Goal: Information Seeking & Learning: Stay updated

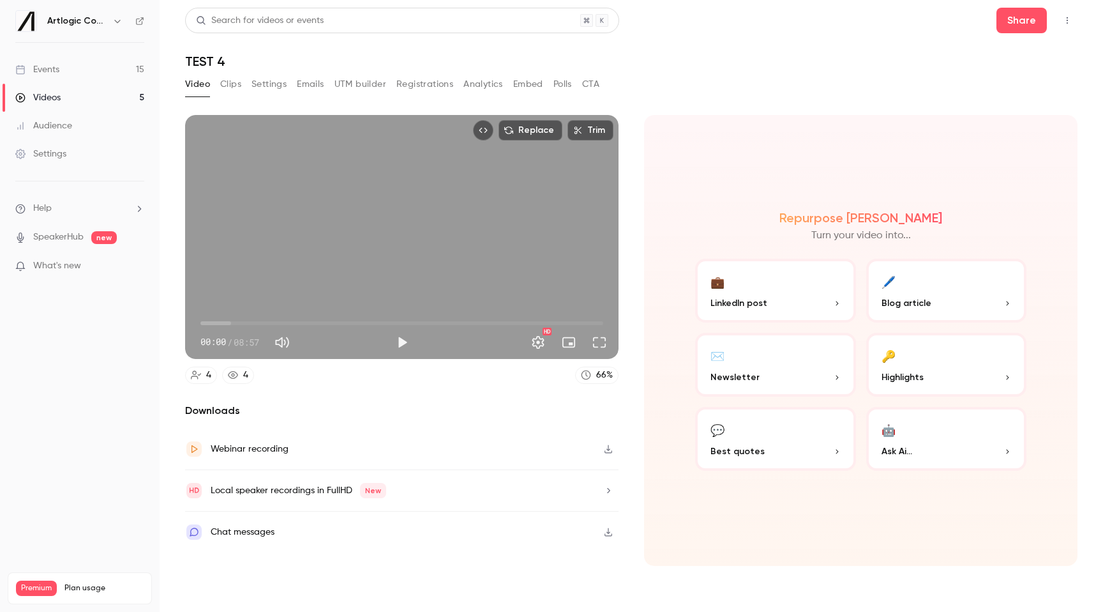
click at [399, 338] on button "Play" at bounding box center [402, 342] width 26 height 26
click at [541, 338] on button "Settings" at bounding box center [538, 342] width 26 height 26
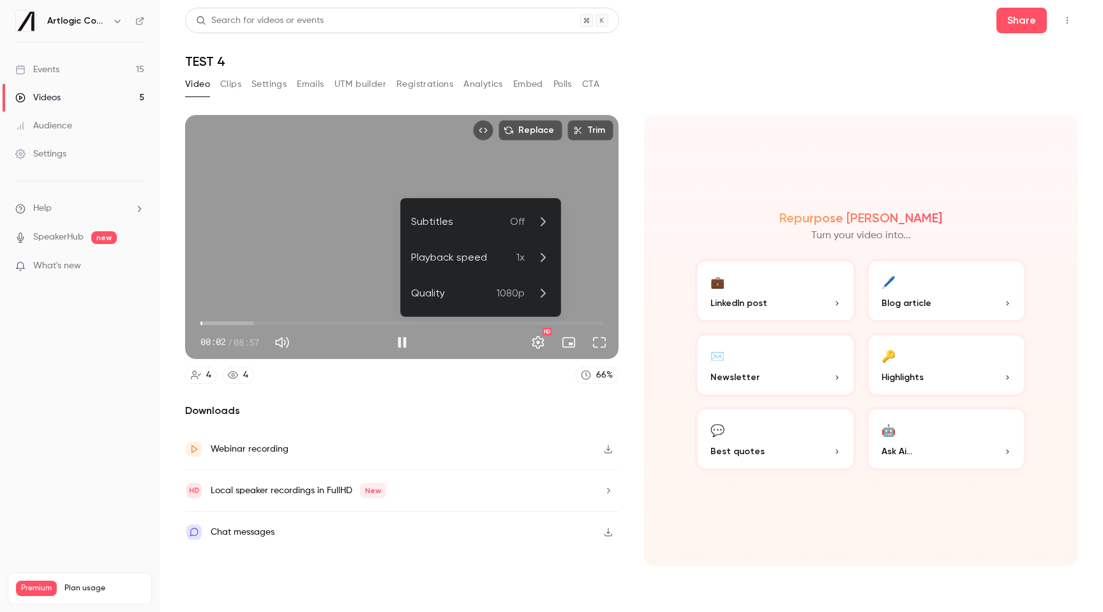
click at [493, 381] on div at bounding box center [551, 306] width 1103 height 612
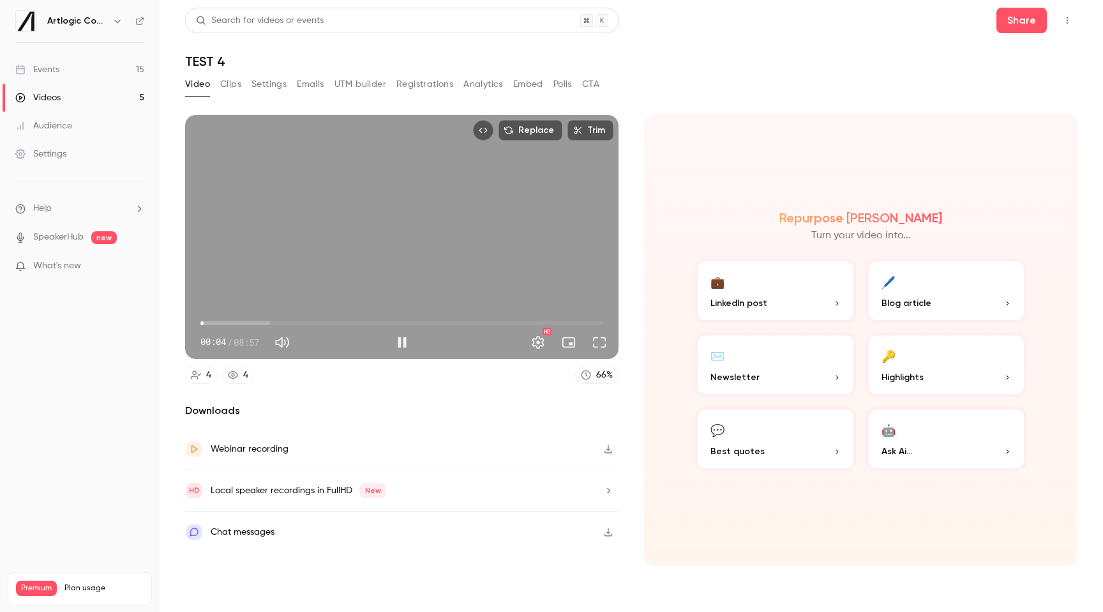
type input "***"
click at [211, 324] on span "00:13" at bounding box center [211, 323] width 4 height 4
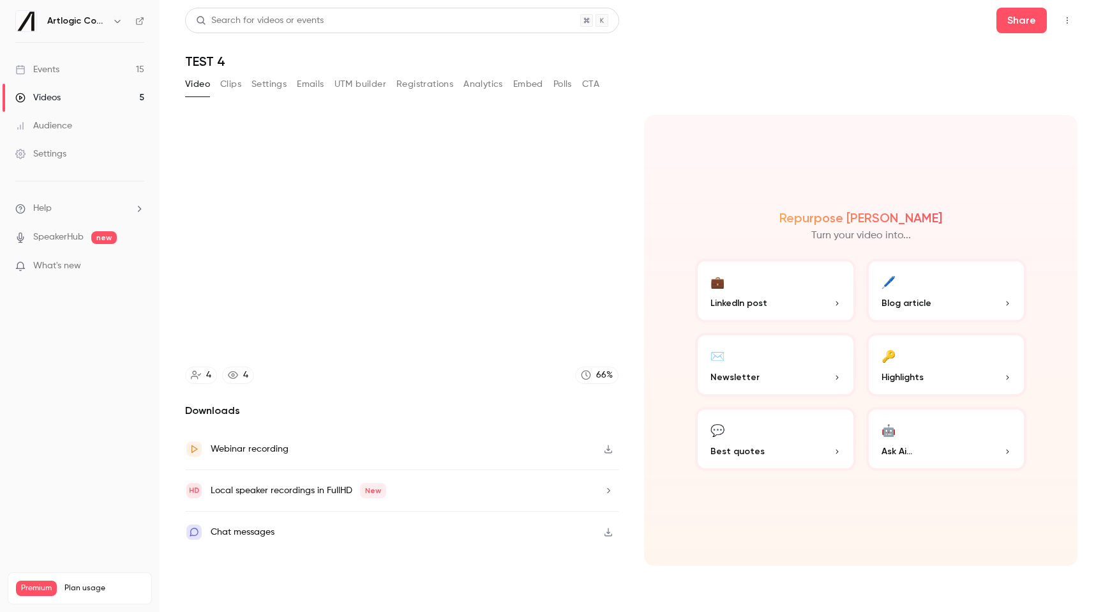
click at [435, 489] on div "Local speaker recordings in FullHD New" at bounding box center [401, 490] width 433 height 41
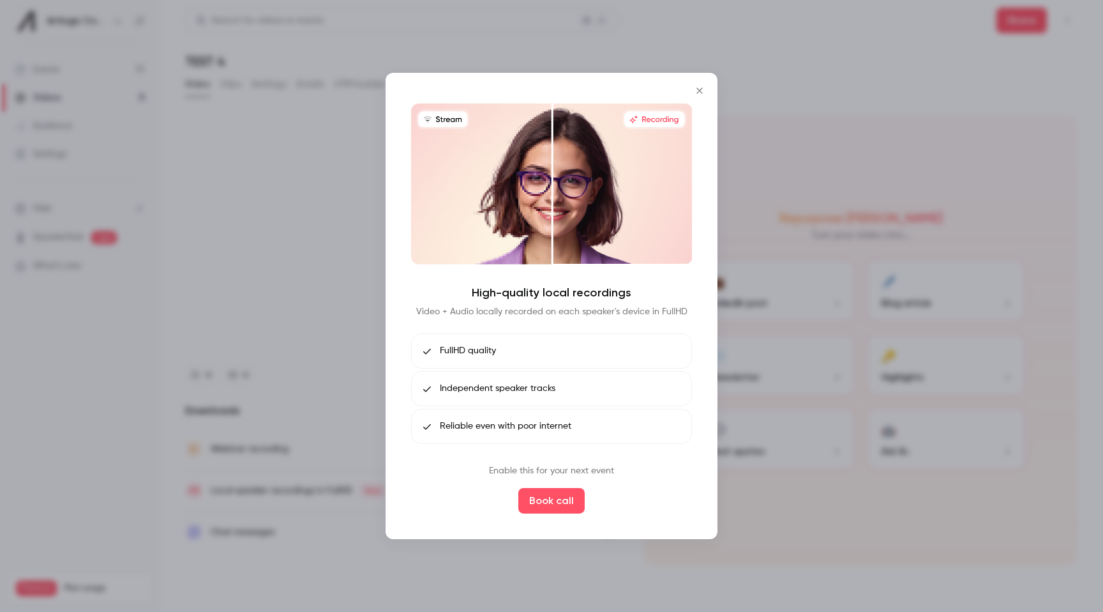
click at [697, 90] on icon "Close" at bounding box center [699, 91] width 15 height 10
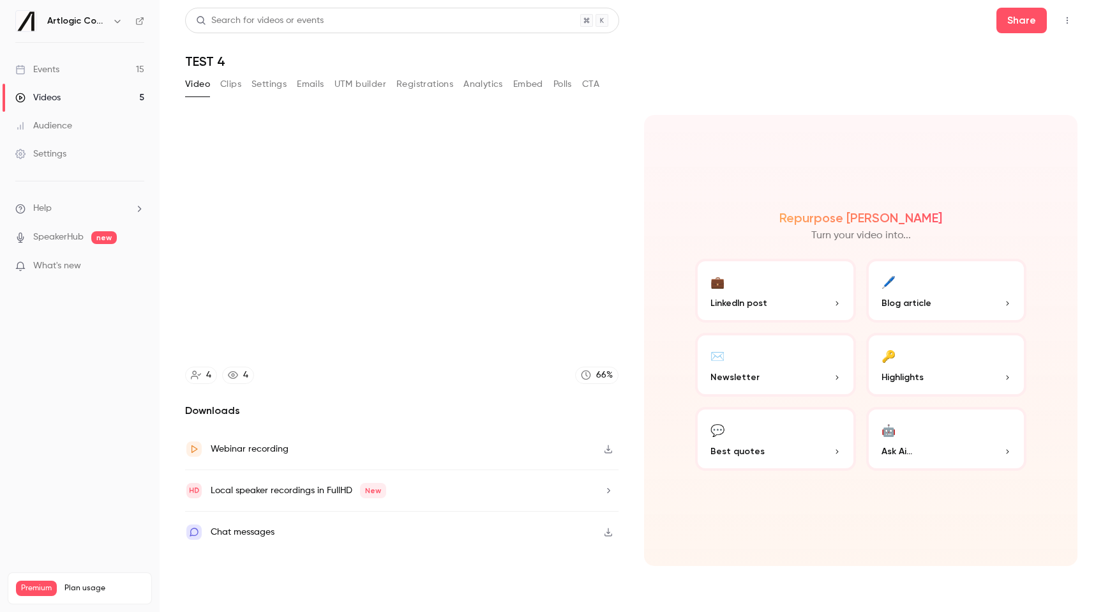
click at [802, 294] on button "💼 LinkedIn post" at bounding box center [775, 291] width 161 height 64
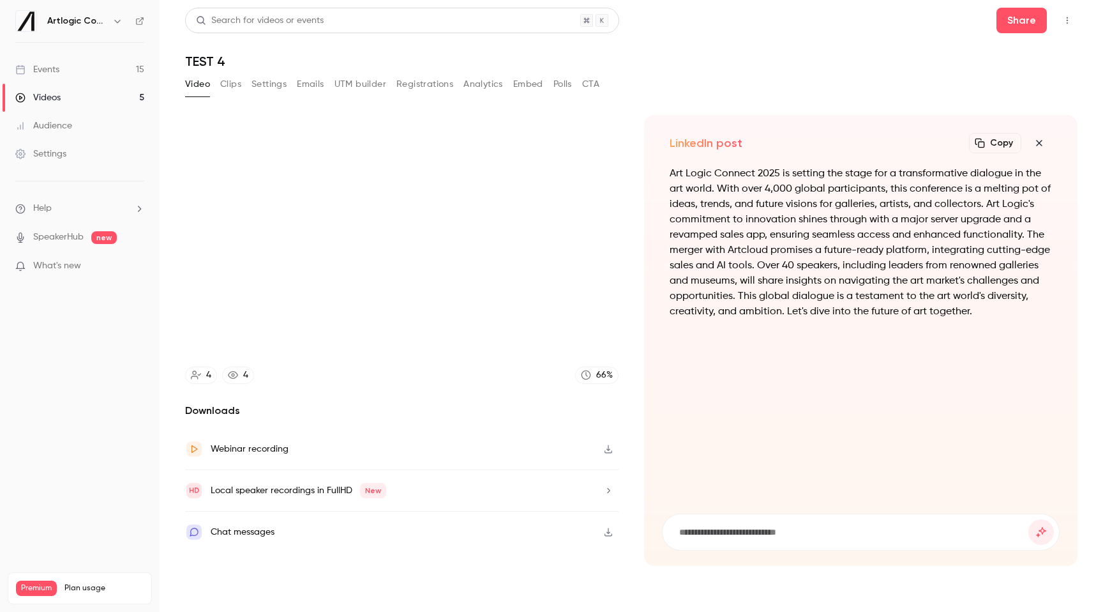
click at [1043, 144] on icon "button" at bounding box center [1039, 143] width 15 height 10
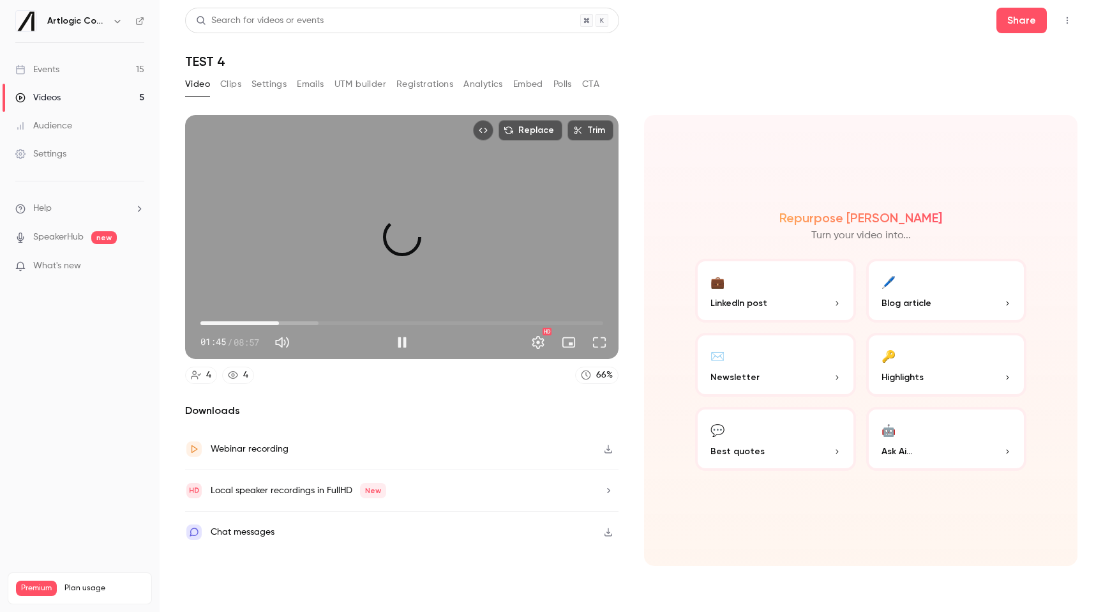
drag, startPoint x: 296, startPoint y: 327, endPoint x: 279, endPoint y: 321, distance: 18.2
click at [279, 321] on span "01:44" at bounding box center [401, 323] width 403 height 20
drag, startPoint x: 287, startPoint y: 319, endPoint x: 347, endPoint y: 325, distance: 59.6
click at [349, 325] on span "03:19" at bounding box center [350, 323] width 4 height 4
drag, startPoint x: 347, startPoint y: 322, endPoint x: 443, endPoint y: 322, distance: 95.8
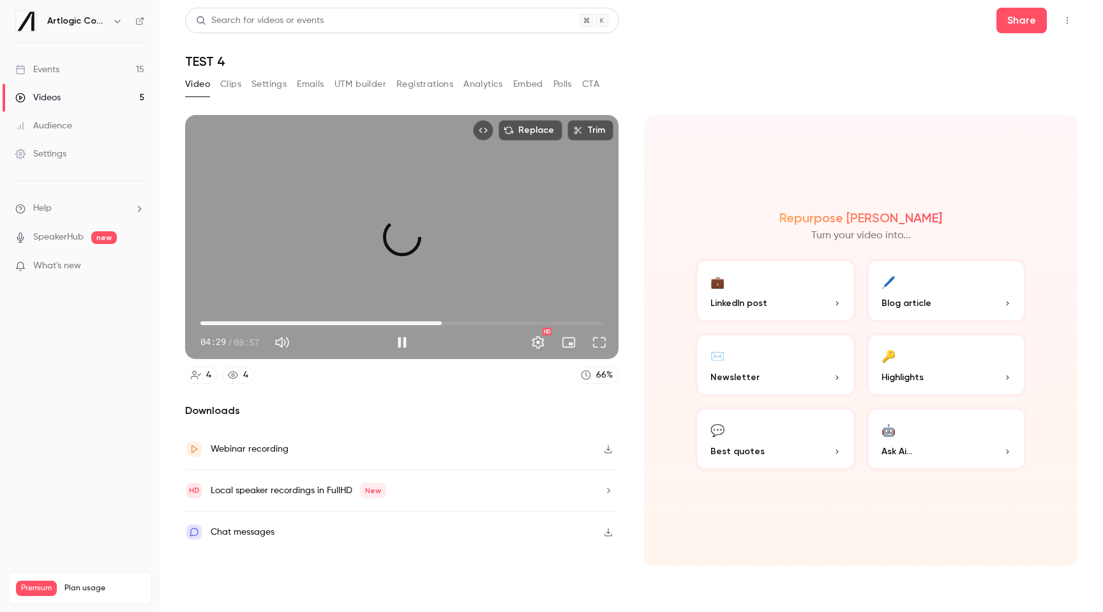
click at [443, 322] on span "05:22" at bounding box center [442, 323] width 4 height 4
drag, startPoint x: 379, startPoint y: 321, endPoint x: 517, endPoint y: 312, distance: 138.2
click at [517, 313] on span "07:02" at bounding box center [401, 323] width 403 height 20
click at [398, 343] on button "Pause" at bounding box center [402, 342] width 26 height 26
click at [63, 267] on span "What's new" at bounding box center [57, 265] width 48 height 13
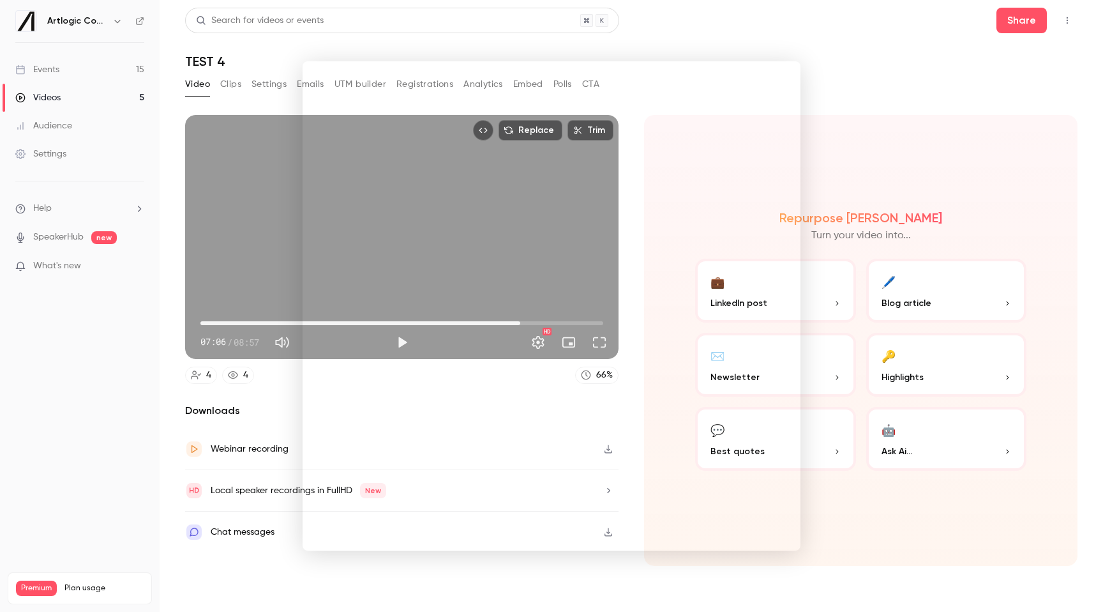
click at [905, 85] on div at bounding box center [551, 306] width 1103 height 612
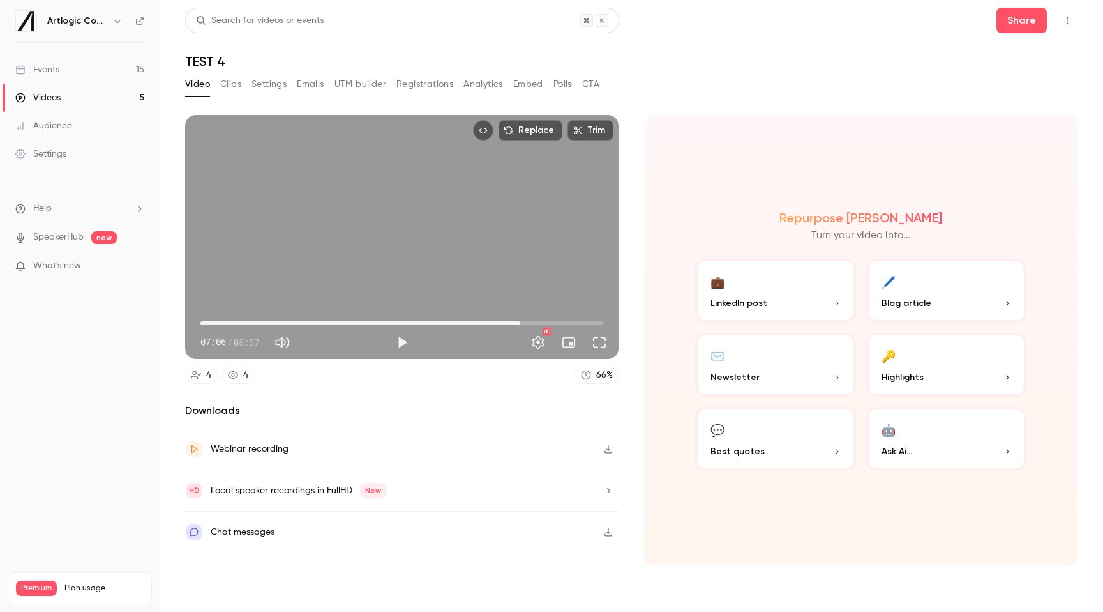
type input "*****"
click at [67, 103] on link "Videos 5" at bounding box center [80, 98] width 160 height 28
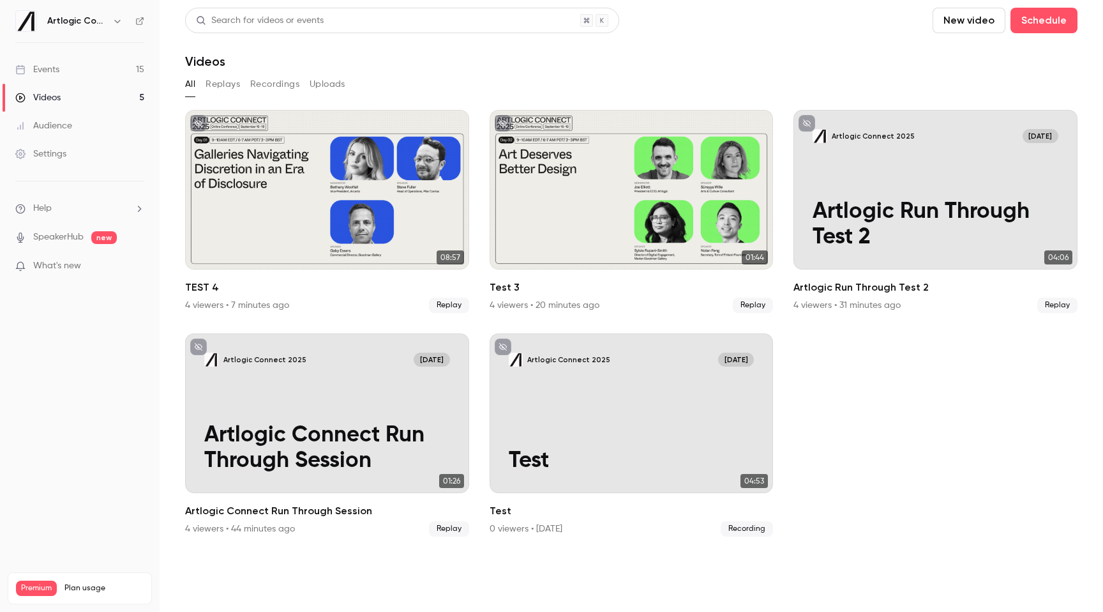
click at [102, 73] on link "Events 15" at bounding box center [80, 70] width 160 height 28
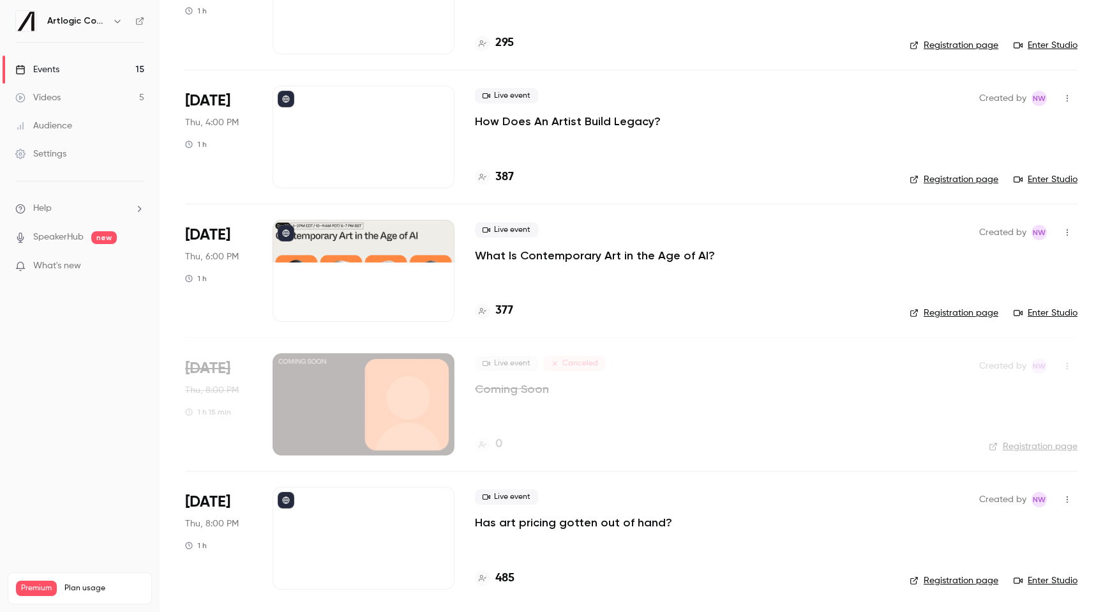
scroll to position [1493, 0]
